Goal: Information Seeking & Learning: Learn about a topic

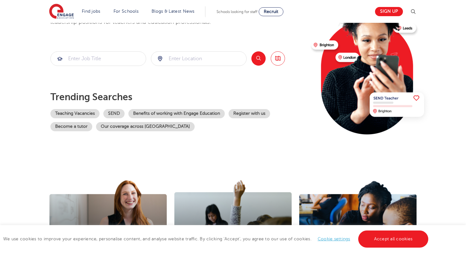
scroll to position [71, 0]
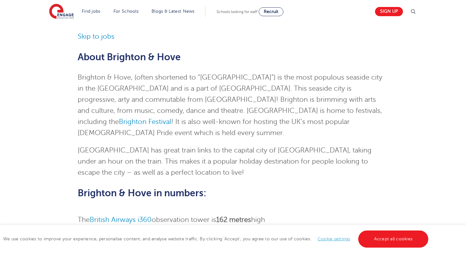
scroll to position [44, 0]
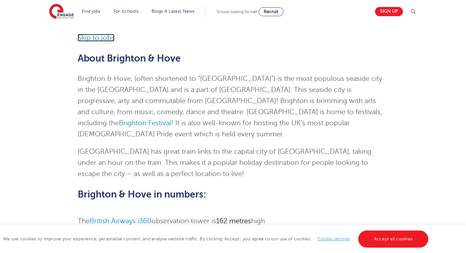
click at [98, 37] on link "Skip to jobs" at bounding box center [96, 38] width 37 height 8
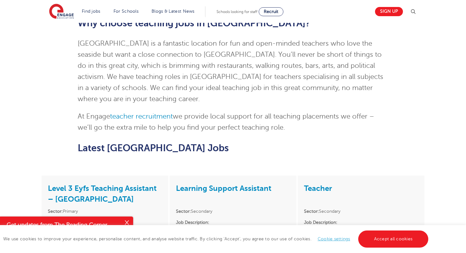
scroll to position [536, 0]
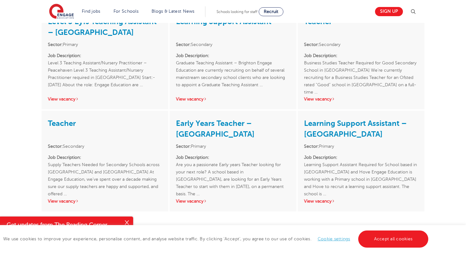
scroll to position [583, 0]
click at [319, 198] on link "View vacancy" at bounding box center [319, 200] width 31 height 5
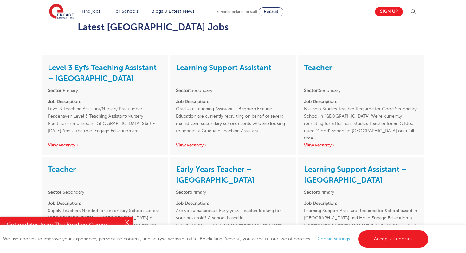
scroll to position [536, 0]
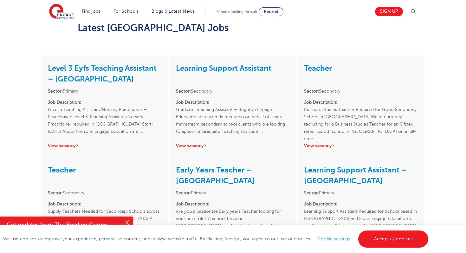
click at [191, 143] on link "View vacancy" at bounding box center [191, 145] width 31 height 5
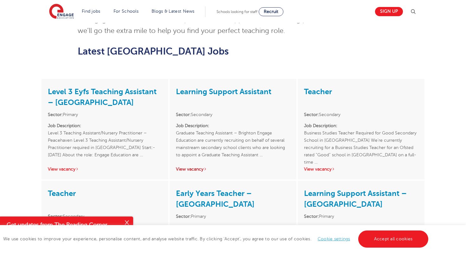
scroll to position [514, 0]
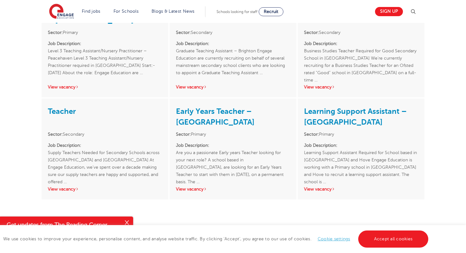
scroll to position [599, 0]
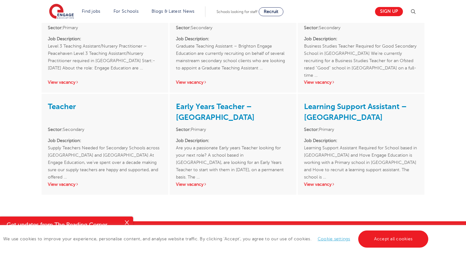
click at [318, 166] on div "Learning Support Assistant – Brighton Sector: Primary Job Description: Learning…" at bounding box center [360, 144] width 127 height 100
click at [318, 182] on link "View vacancy" at bounding box center [319, 184] width 31 height 5
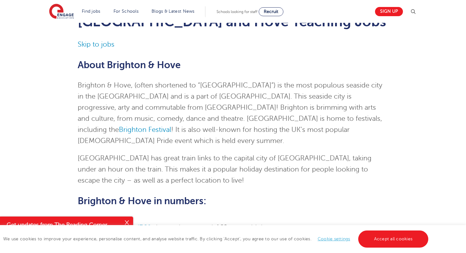
scroll to position [0, 0]
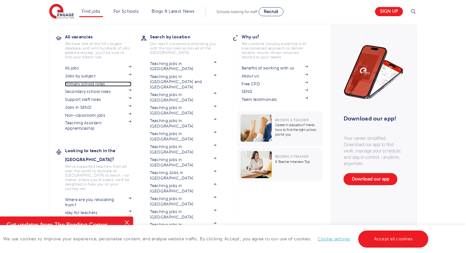
click at [83, 86] on link "Primary school roles" at bounding box center [98, 83] width 67 height 5
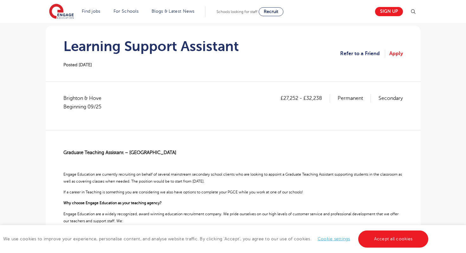
scroll to position [55, 0]
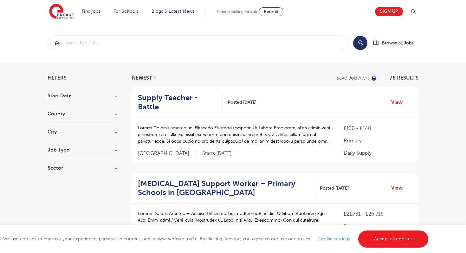
click at [83, 115] on h3 "County" at bounding box center [83, 113] width 70 height 5
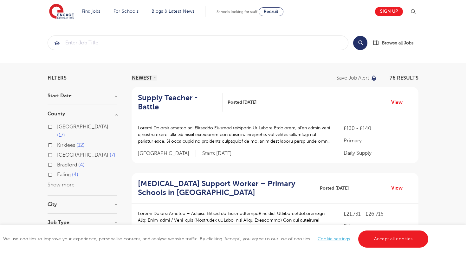
click at [62, 152] on span "[GEOGRAPHIC_DATA]" at bounding box center [82, 155] width 51 height 6
click at [61, 152] on input "[GEOGRAPHIC_DATA] 7" at bounding box center [59, 154] width 4 height 4
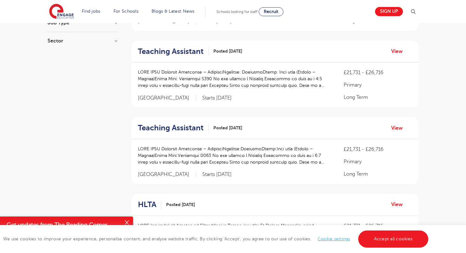
scroll to position [200, 0]
click at [411, 239] on link "Accept all cookies" at bounding box center [393, 238] width 70 height 17
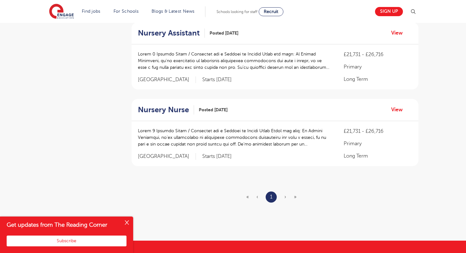
scroll to position [449, 0]
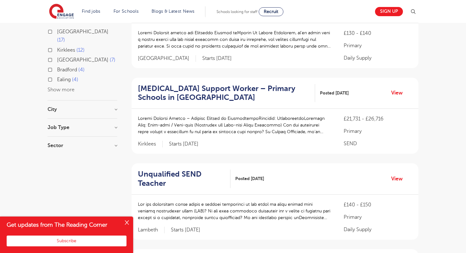
scroll to position [97, 0]
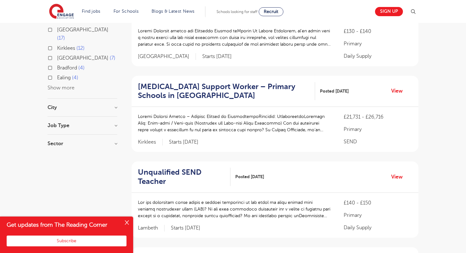
click at [71, 85] on button "Show more" at bounding box center [61, 88] width 27 height 6
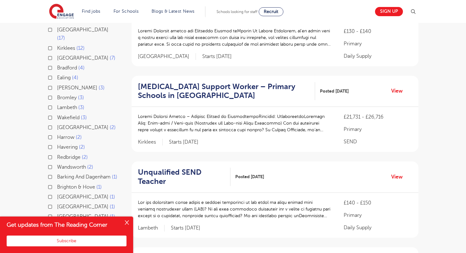
click at [70, 124] on span "[GEOGRAPHIC_DATA]" at bounding box center [82, 127] width 51 height 6
click at [61, 124] on input "[GEOGRAPHIC_DATA] 2" at bounding box center [59, 126] width 4 height 4
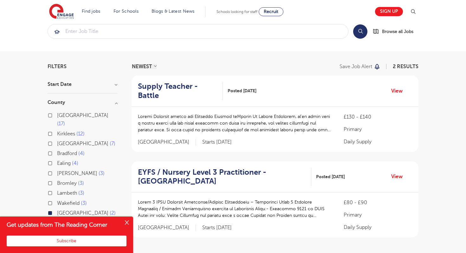
scroll to position [93, 0]
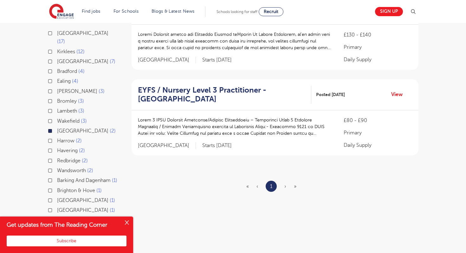
click at [73, 128] on span "[GEOGRAPHIC_DATA]" at bounding box center [82, 131] width 51 height 6
click at [61, 128] on input "[GEOGRAPHIC_DATA] 2" at bounding box center [59, 130] width 4 height 4
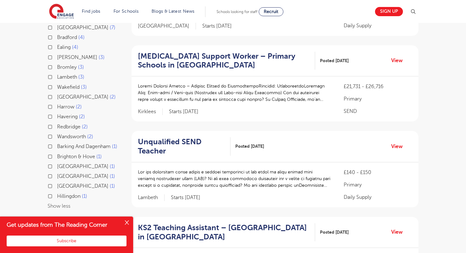
scroll to position [180, 0]
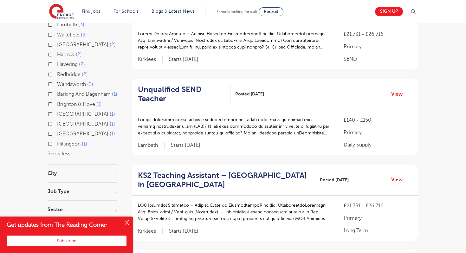
click at [77, 100] on label "Brighton & Hove 1" at bounding box center [79, 104] width 45 height 8
click at [61, 101] on input "Brighton & Hove 1" at bounding box center [59, 103] width 4 height 4
checkbox input "true"
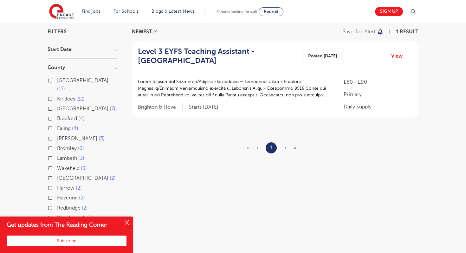
scroll to position [47, 0]
